Goal: Task Accomplishment & Management: Complete application form

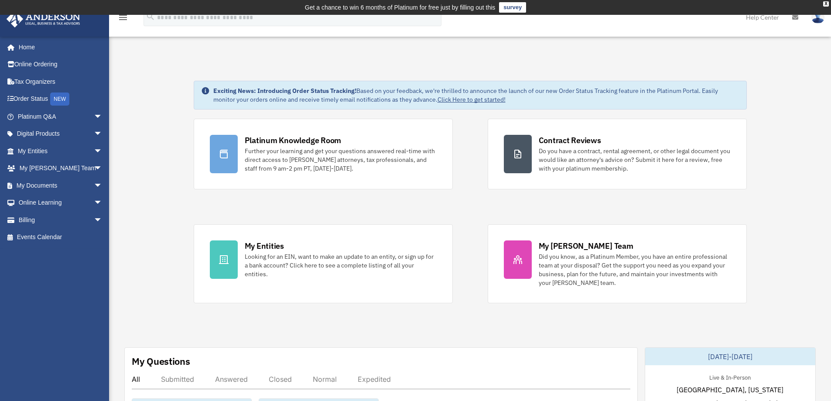
scroll to position [131, 0]
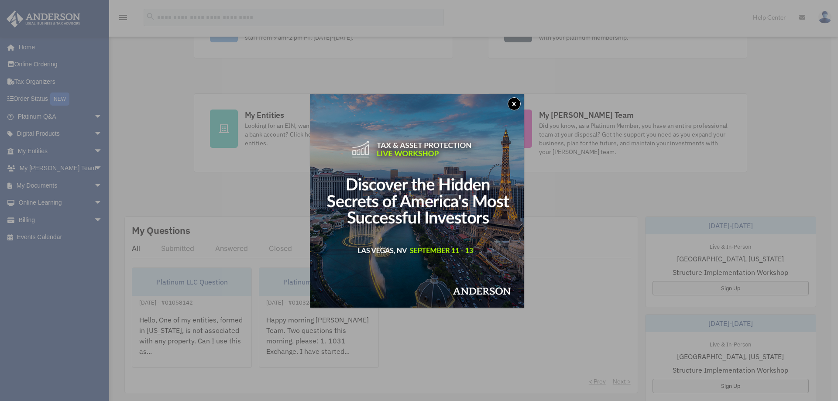
click at [514, 104] on button "x" at bounding box center [514, 103] width 13 height 13
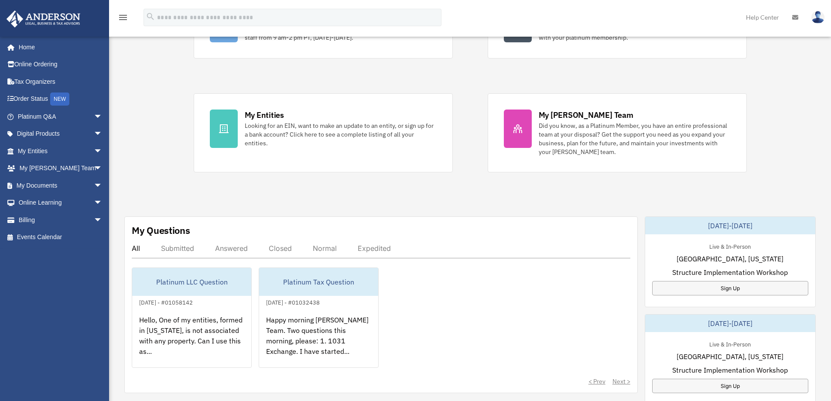
click at [309, 127] on div "Looking for an EIN, want to make an update to an entity, or sign up for a bank …" at bounding box center [341, 134] width 192 height 26
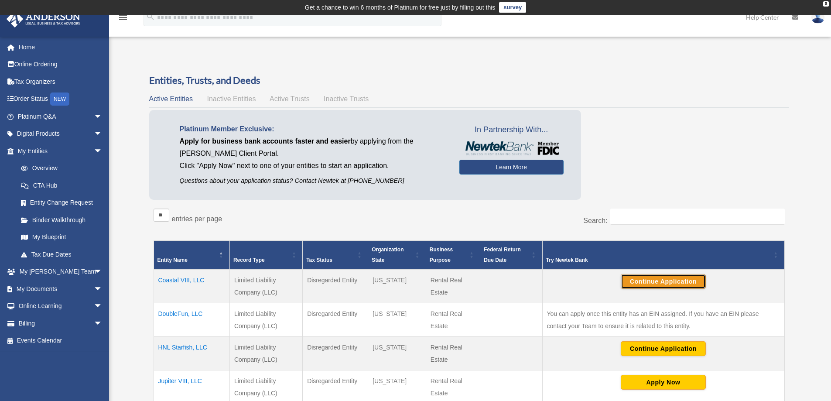
click at [635, 283] on button "Continue Application" at bounding box center [663, 281] width 85 height 15
click at [682, 281] on button "Continue Application" at bounding box center [663, 281] width 85 height 15
click at [34, 50] on link "Home" at bounding box center [61, 46] width 110 height 17
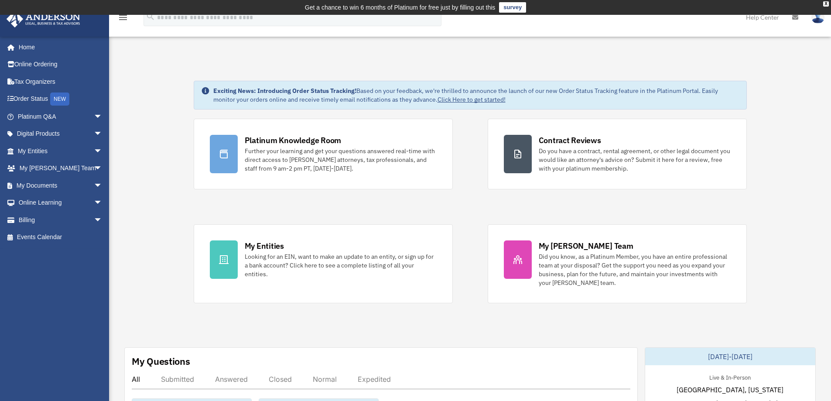
click at [41, 190] on link "My Documents arrow_drop_down" at bounding box center [61, 185] width 110 height 17
